Goal: Task Accomplishment & Management: Use online tool/utility

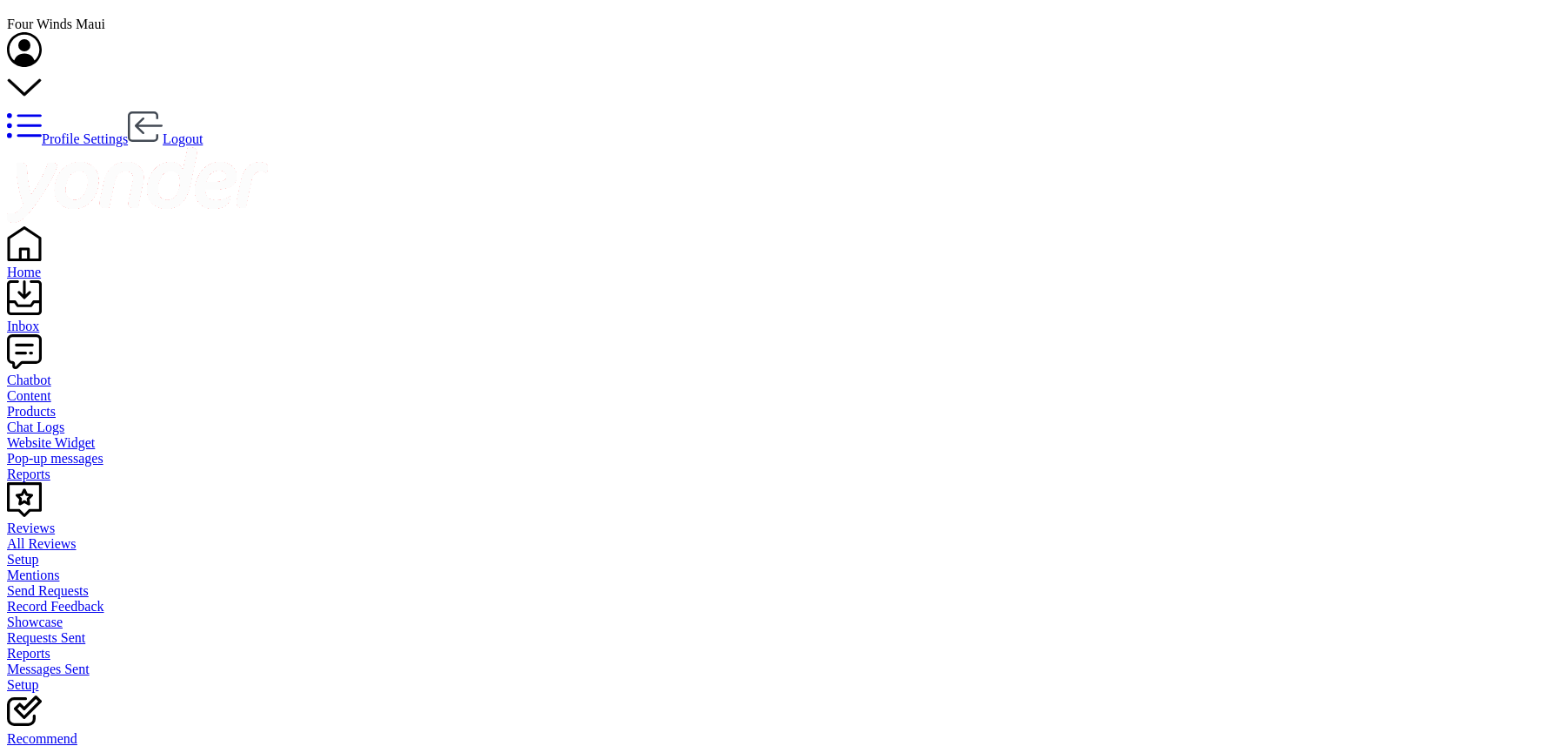
click at [33, 303] on link "Inbox" at bounding box center [784, 319] width 1554 height 32
click at [68, 372] on div "Chatbot" at bounding box center [784, 379] width 1554 height 15
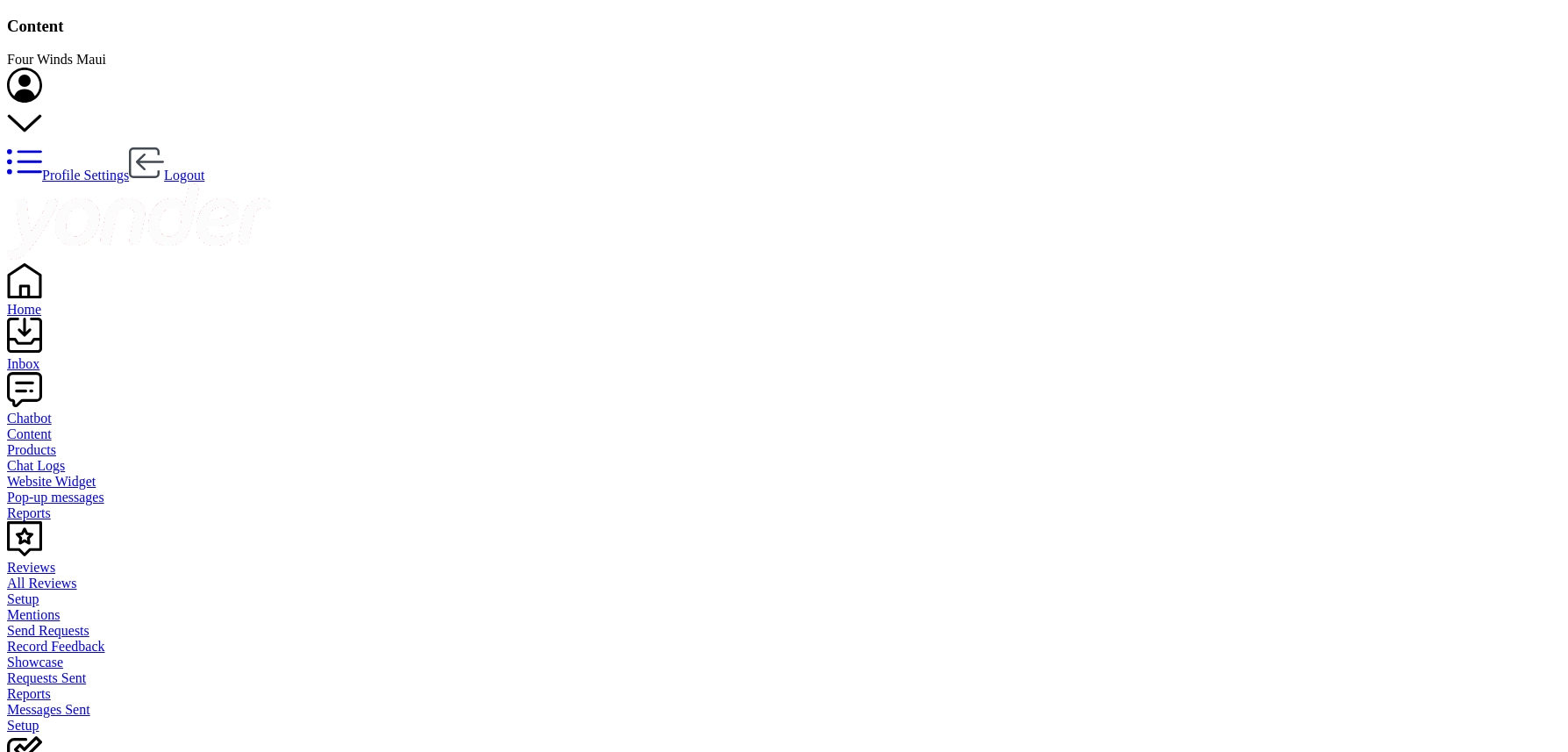
click at [48, 356] on div "Inbox" at bounding box center [784, 363] width 1554 height 16
